Goal: Transaction & Acquisition: Purchase product/service

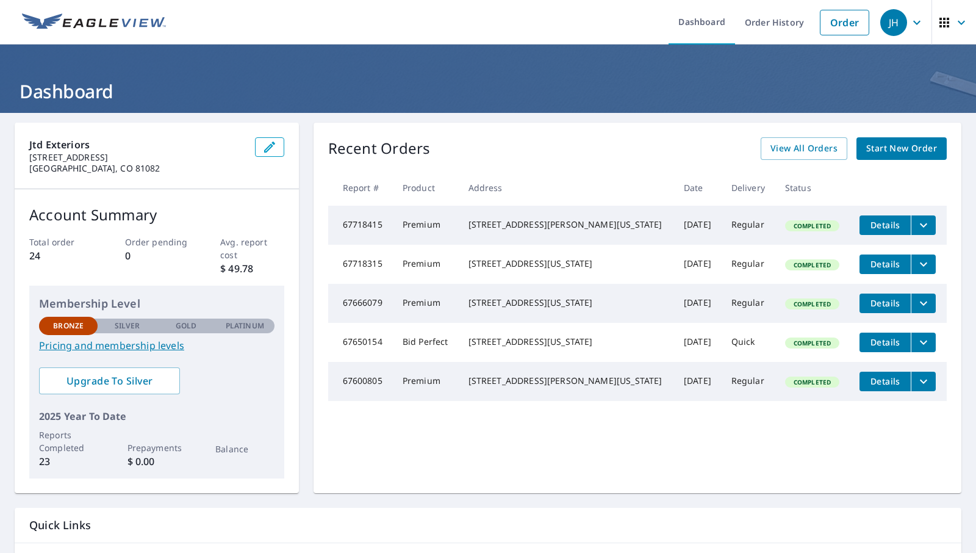
click at [577, 129] on div "Recent Orders View All Orders Start New Order Report # Product Address Date Del…" at bounding box center [638, 308] width 648 height 370
click at [680, 148] on div "Recent Orders View All Orders Start New Order" at bounding box center [637, 148] width 619 height 23
click at [903, 153] on span "Start New Order" at bounding box center [901, 148] width 71 height 15
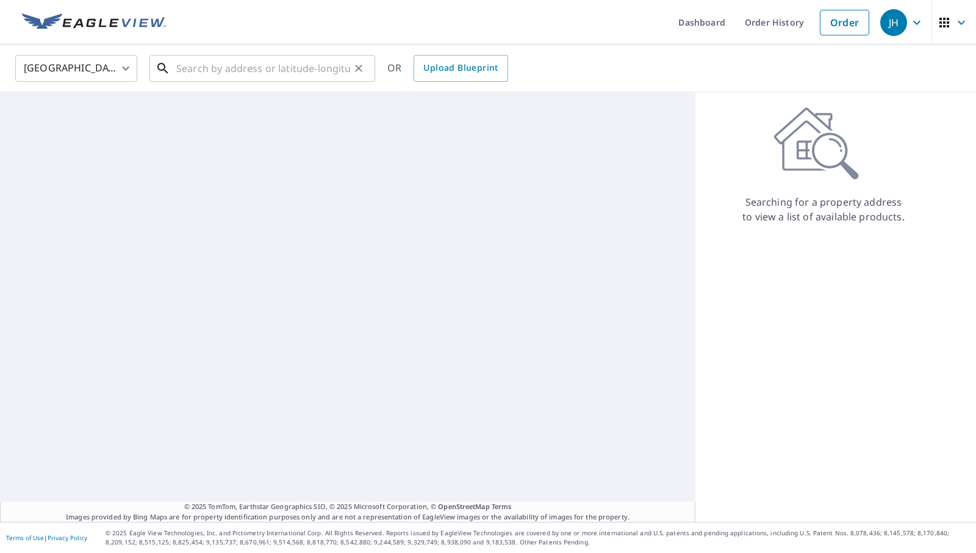
click at [302, 61] on input "text" at bounding box center [263, 68] width 174 height 34
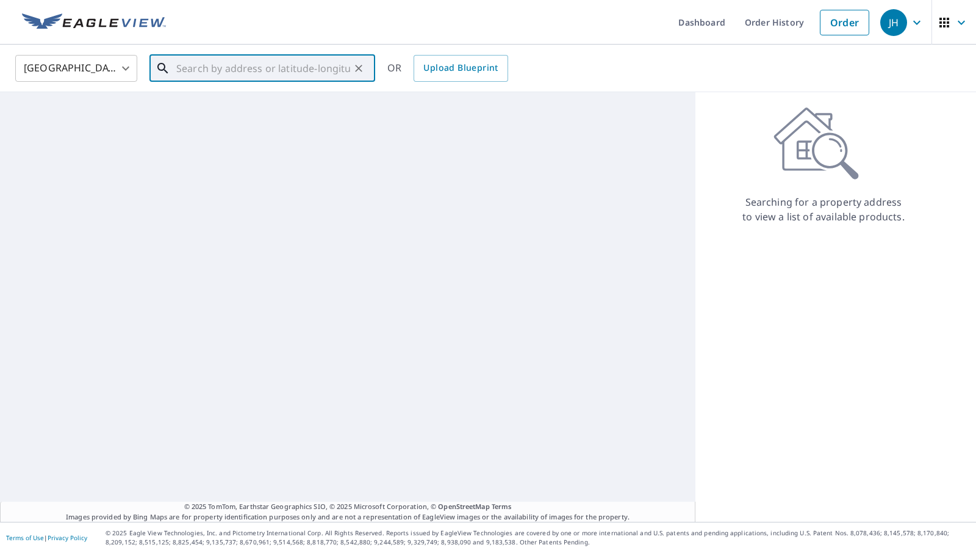
click at [209, 68] on input "text" at bounding box center [263, 68] width 174 height 34
click at [301, 106] on span "[STREET_ADDRESS]" at bounding box center [270, 103] width 192 height 15
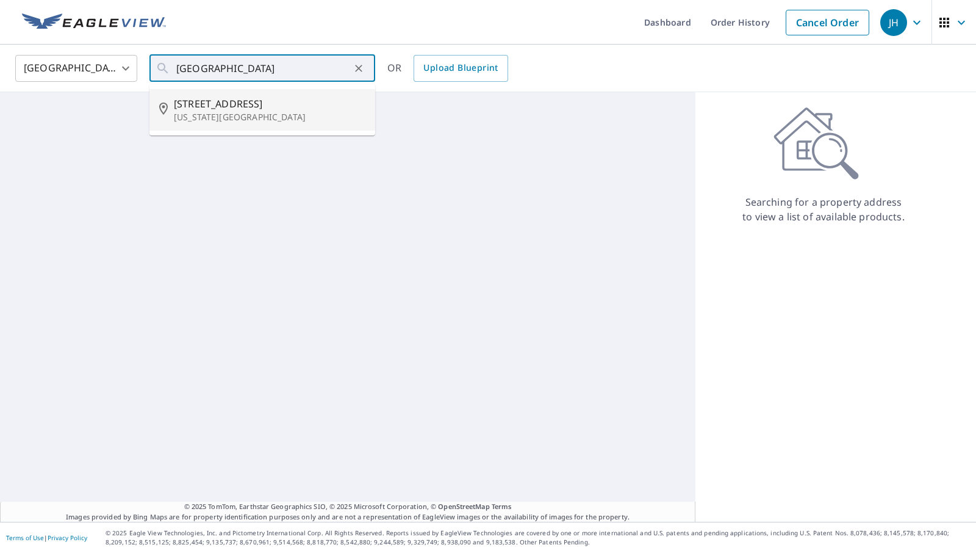
type input "[STREET_ADDRESS][US_STATE]"
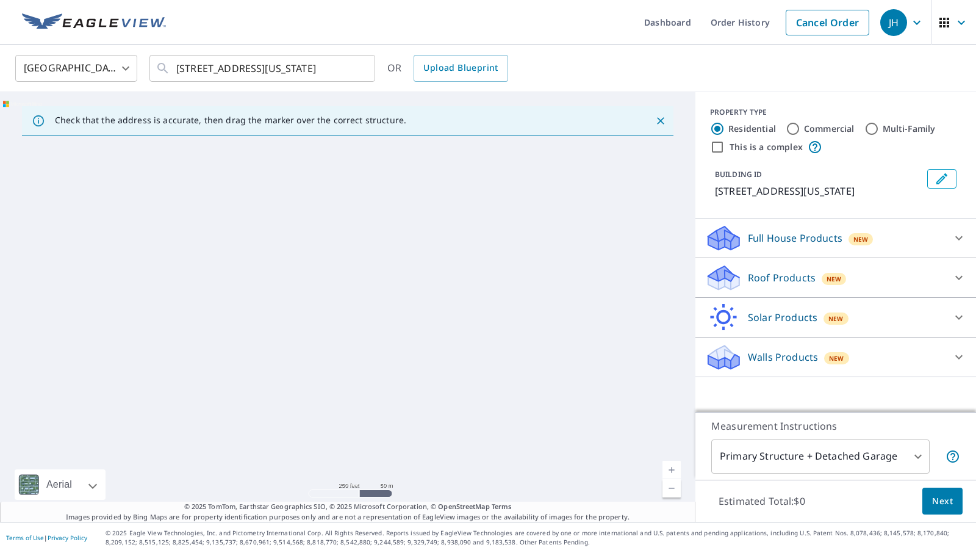
click at [581, 50] on div "[GEOGRAPHIC_DATA] [GEOGRAPHIC_DATA] ​ [STREET_ADDRESS][US_STATE] ​ OR Upload Bl…" at bounding box center [488, 69] width 976 height 48
click at [835, 252] on div "Full House Products New" at bounding box center [824, 238] width 239 height 29
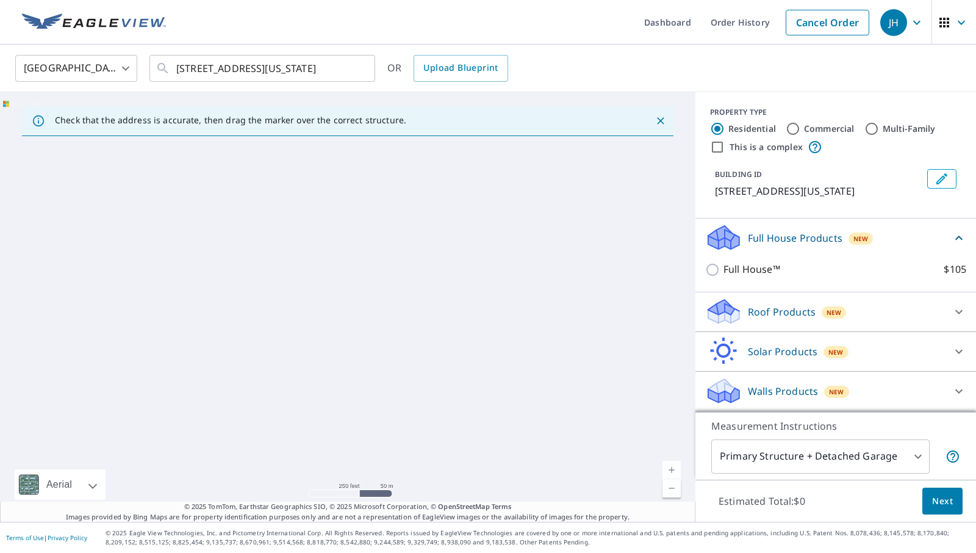
click at [811, 203] on div "BUILDING ID [STREET_ADDRESS][US_STATE]" at bounding box center [835, 183] width 251 height 39
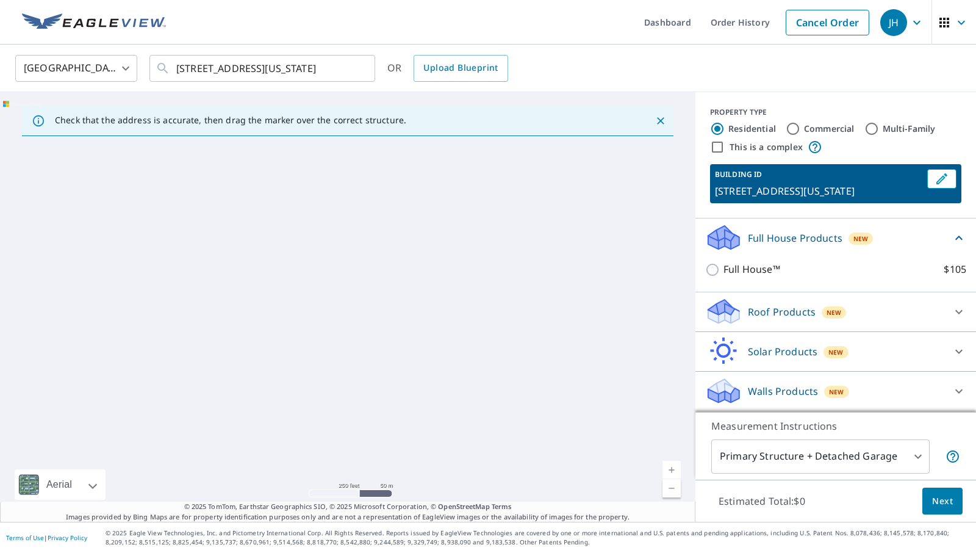
click at [812, 203] on div "BUILDING ID [STREET_ADDRESS][US_STATE]" at bounding box center [835, 183] width 251 height 39
click at [880, 453] on body "JH JH Dashboard Order History Cancel Order JH [GEOGRAPHIC_DATA] [GEOGRAPHIC_DAT…" at bounding box center [488, 276] width 976 height 553
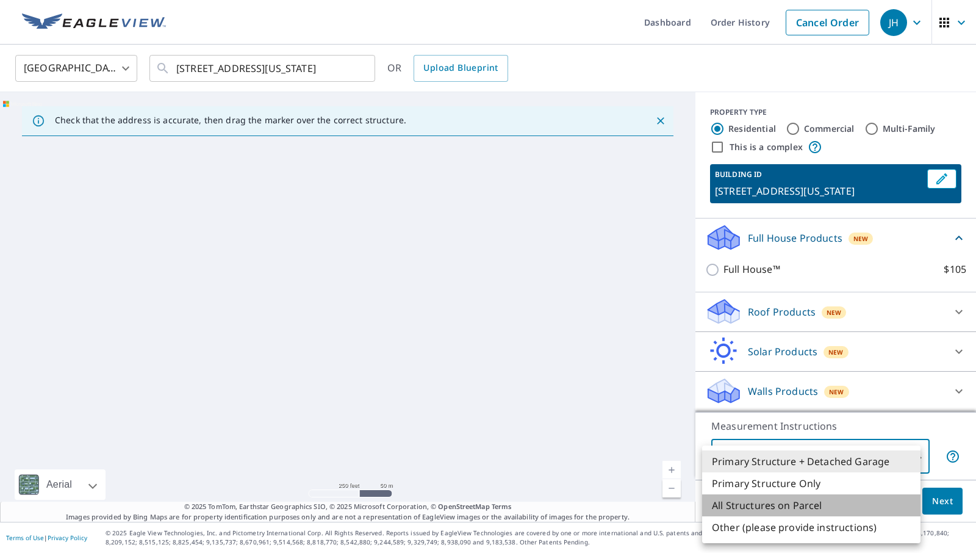
click at [858, 505] on li "All Structures on Parcel" at bounding box center [811, 505] width 218 height 22
type input "3"
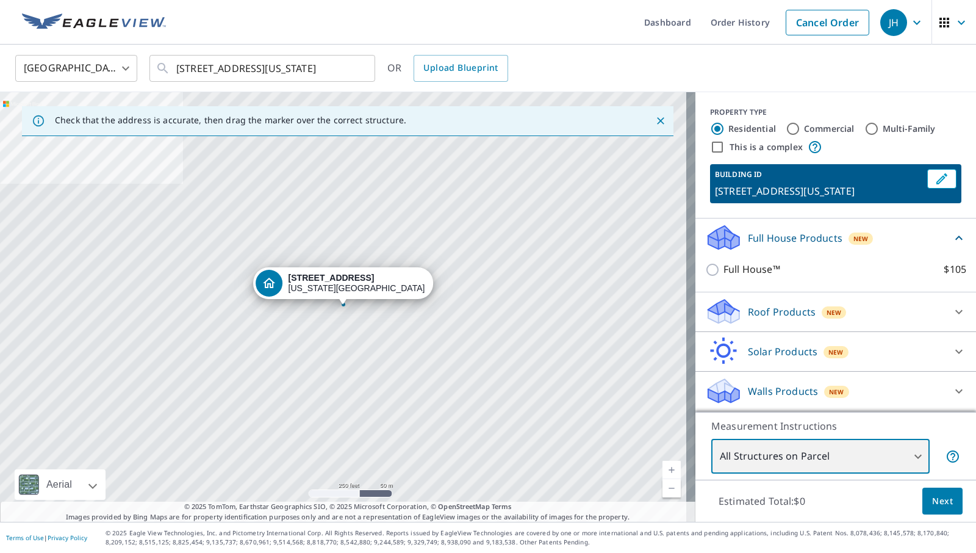
scroll to position [0, 0]
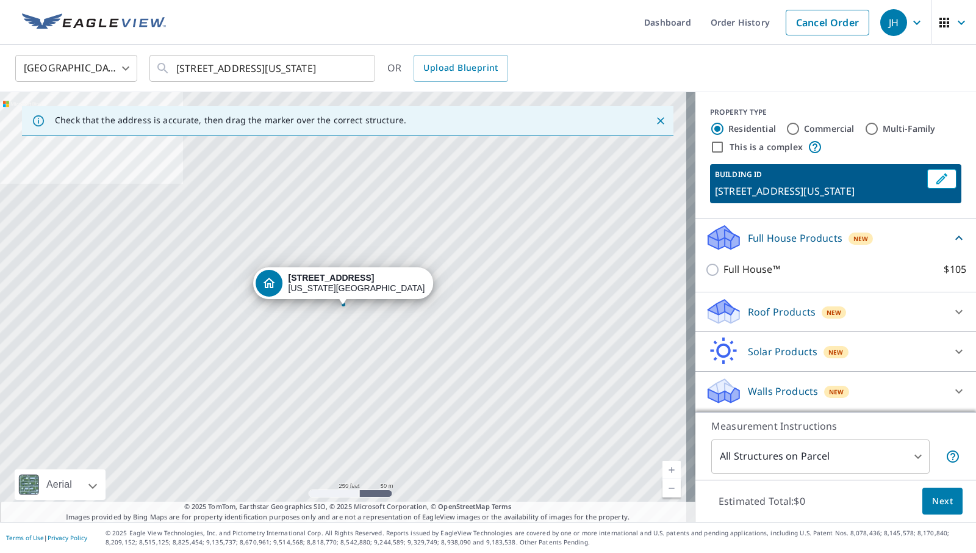
click at [844, 322] on div "Roof Products New" at bounding box center [824, 311] width 239 height 29
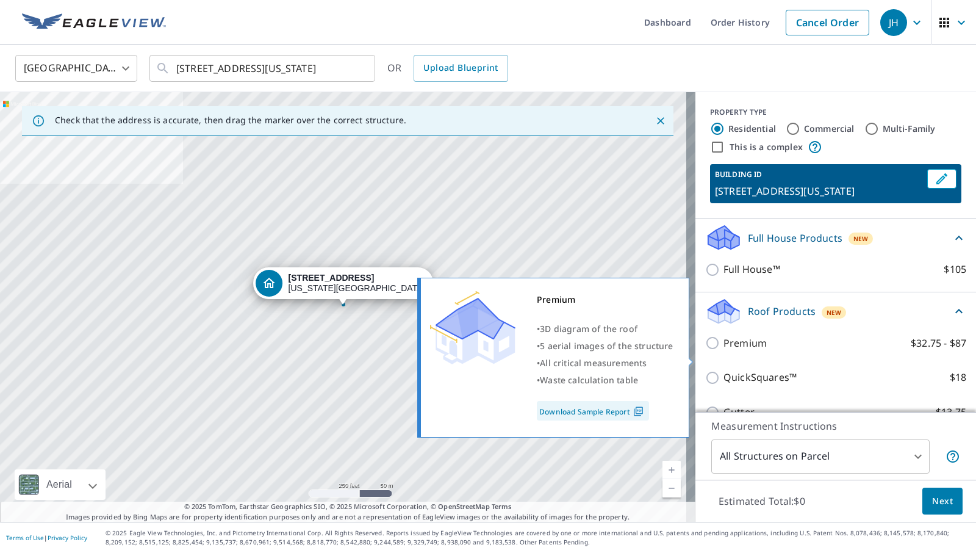
click at [705, 350] on input "Premium $32.75 - $87" at bounding box center [714, 343] width 18 height 15
checkbox input "true"
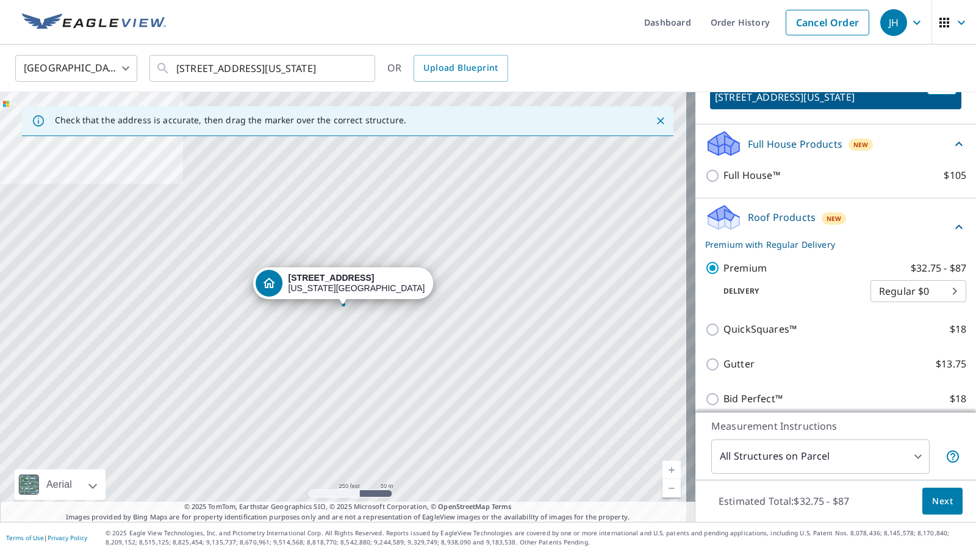
scroll to position [122, 0]
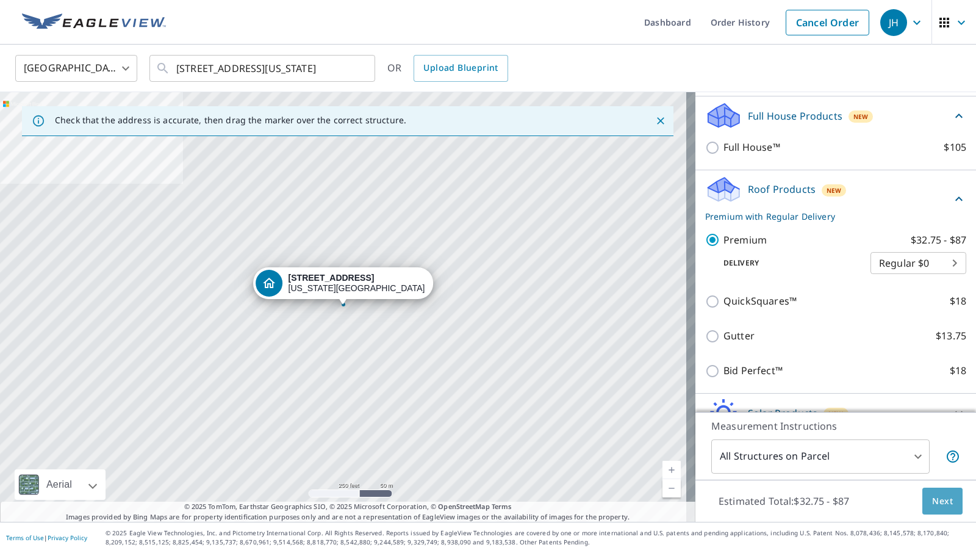
click at [932, 499] on span "Next" at bounding box center [942, 501] width 21 height 15
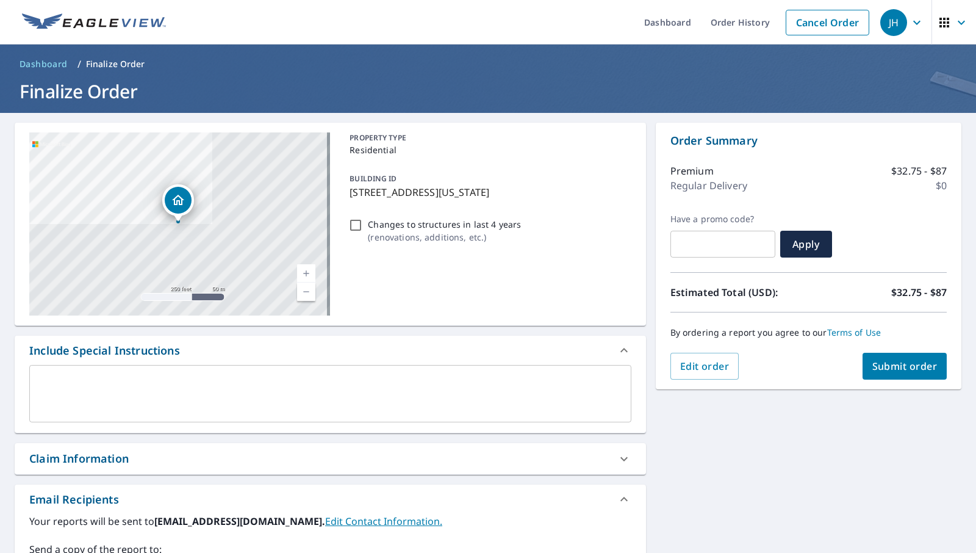
click at [618, 144] on p "Residential" at bounding box center [488, 149] width 276 height 13
click at [907, 370] on span "Submit order" at bounding box center [905, 365] width 65 height 13
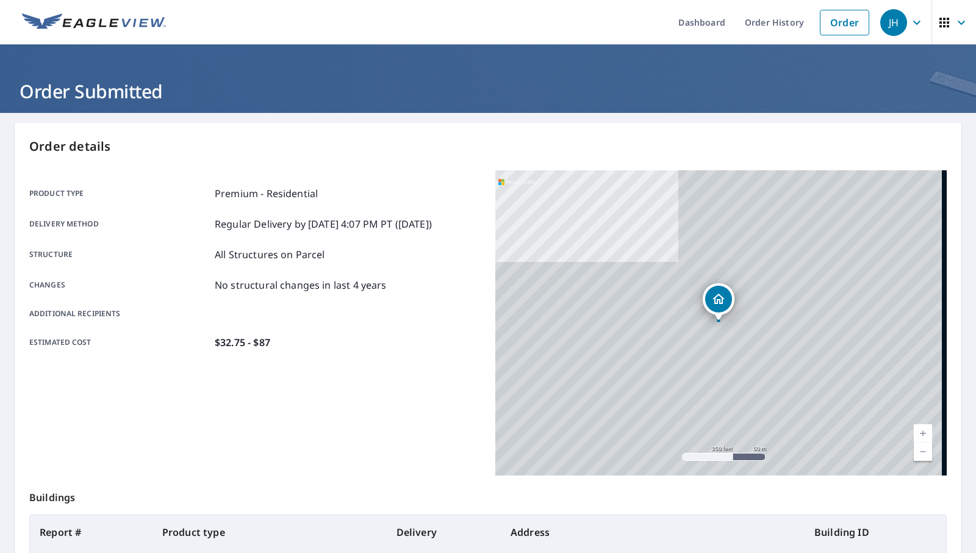
click at [546, 275] on div "[STREET_ADDRESS][US_STATE]" at bounding box center [721, 322] width 452 height 305
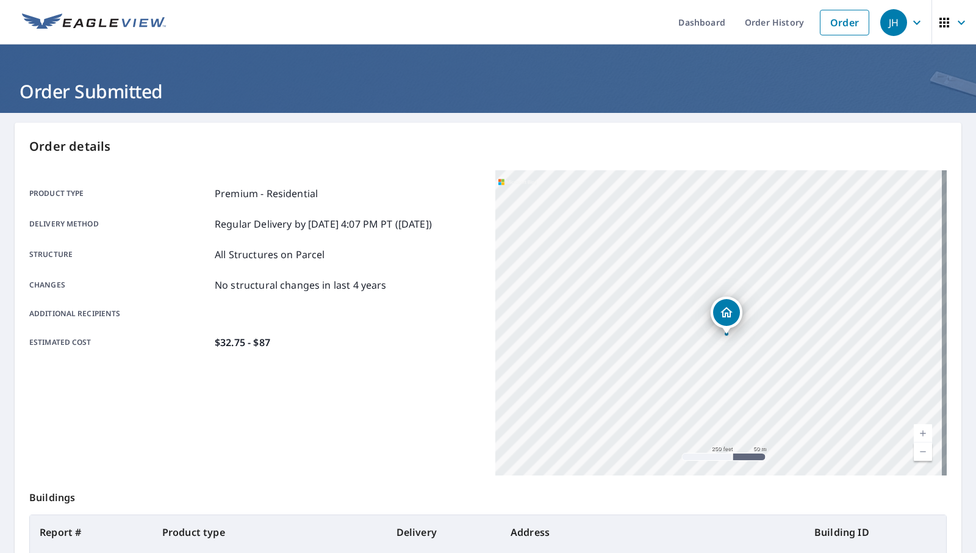
drag, startPoint x: 590, startPoint y: 294, endPoint x: 598, endPoint y: 308, distance: 16.1
click at [598, 308] on div "[STREET_ADDRESS][US_STATE]" at bounding box center [721, 322] width 452 height 305
click at [442, 298] on div "Product type Premium - Residential Delivery method Regular Delivery by [DATE] 4…" at bounding box center [255, 268] width 452 height 164
drag, startPoint x: 417, startPoint y: 158, endPoint x: 340, endPoint y: 107, distance: 92.4
click at [417, 158] on div "Order details Product type Premium - Residential Delivery method Regular Delive…" at bounding box center [488, 400] width 947 height 555
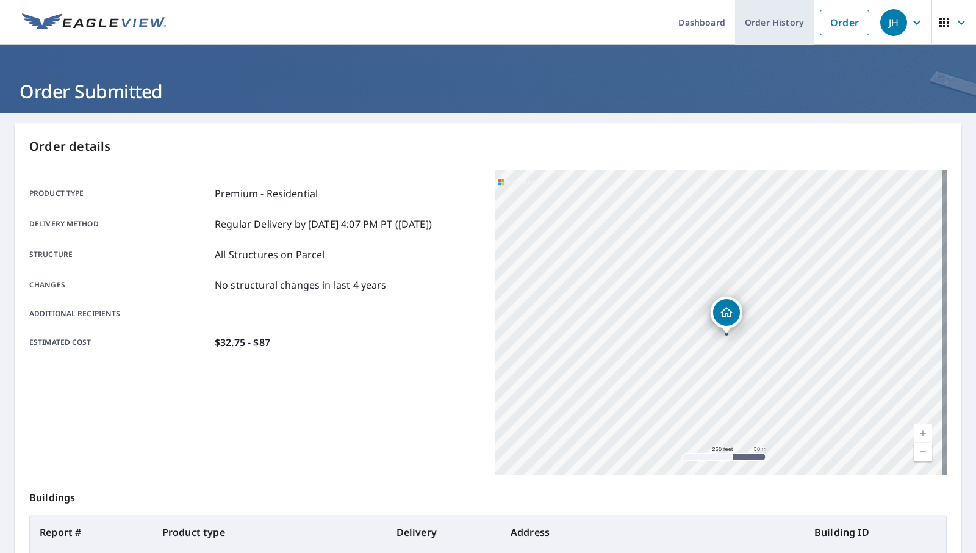
click at [758, 21] on link "Order History" at bounding box center [774, 22] width 79 height 45
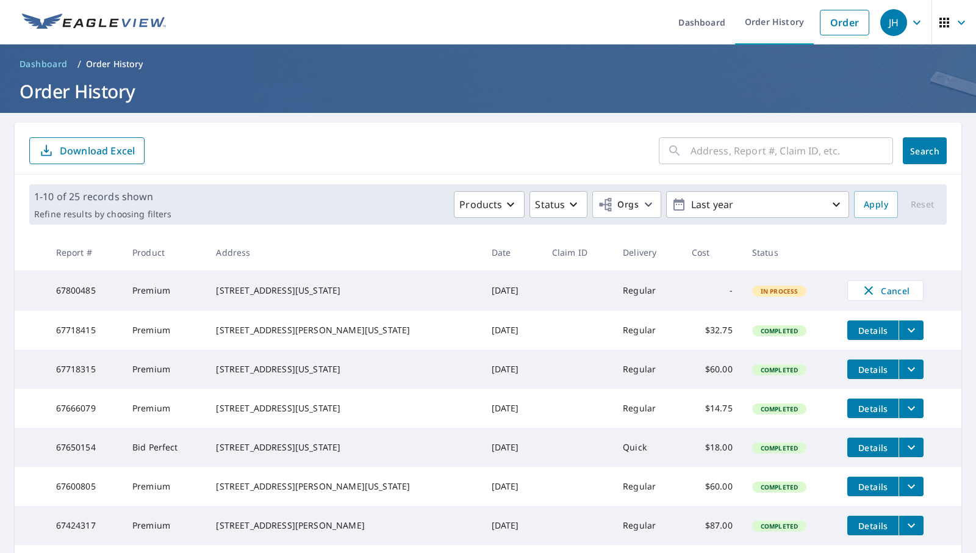
click at [513, 153] on form "​ Search Download Excel" at bounding box center [488, 150] width 918 height 27
click at [542, 334] on td at bounding box center [577, 330] width 71 height 39
click at [489, 290] on td "[DATE]" at bounding box center [512, 290] width 60 height 40
click at [542, 322] on td at bounding box center [577, 330] width 71 height 39
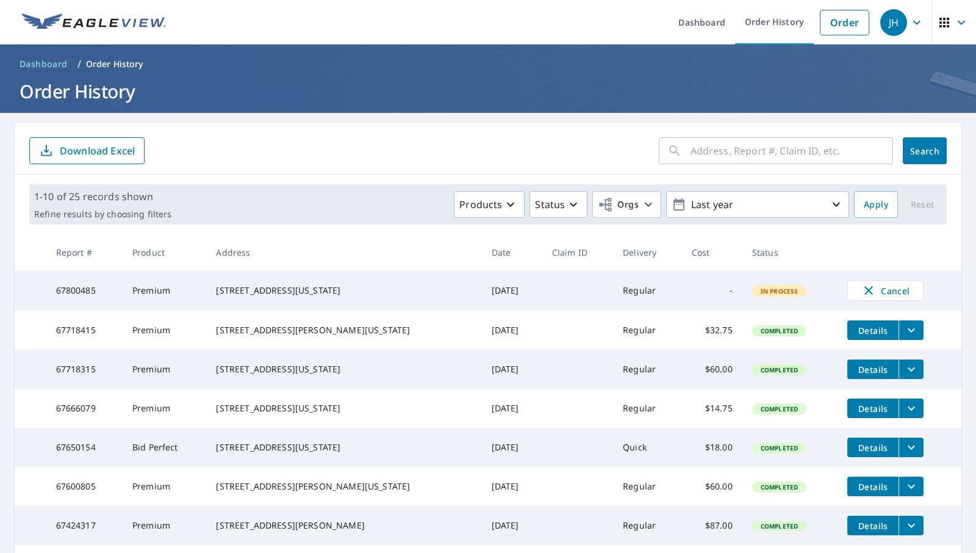
click at [489, 336] on td "[DATE]" at bounding box center [512, 330] width 60 height 39
click at [489, 337] on td "[DATE]" at bounding box center [512, 330] width 60 height 39
click at [320, 152] on form "​ Search Download Excel" at bounding box center [488, 150] width 918 height 27
